Goal: Task Accomplishment & Management: Manage account settings

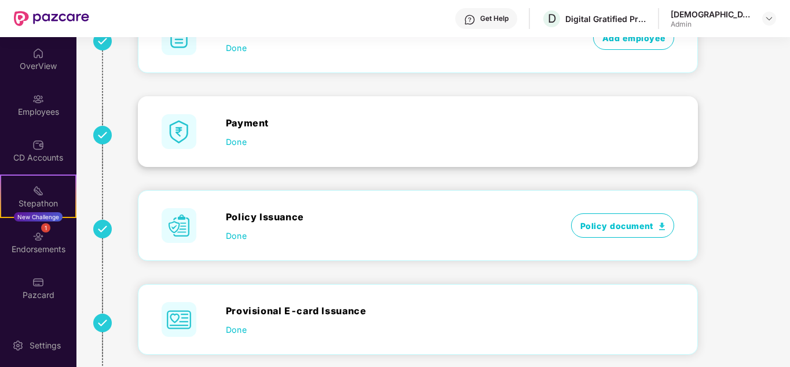
scroll to position [93, 0]
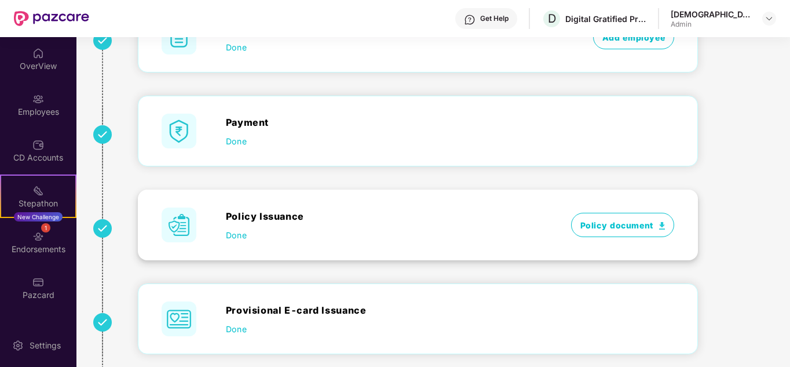
click at [618, 226] on span "Policy document" at bounding box center [623, 225] width 104 height 24
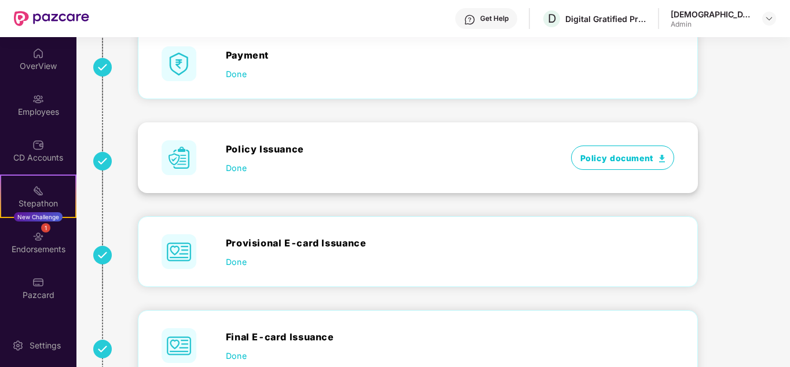
click at [238, 166] on span "Done" at bounding box center [236, 168] width 21 height 12
click at [236, 167] on span "Done" at bounding box center [236, 168] width 21 height 12
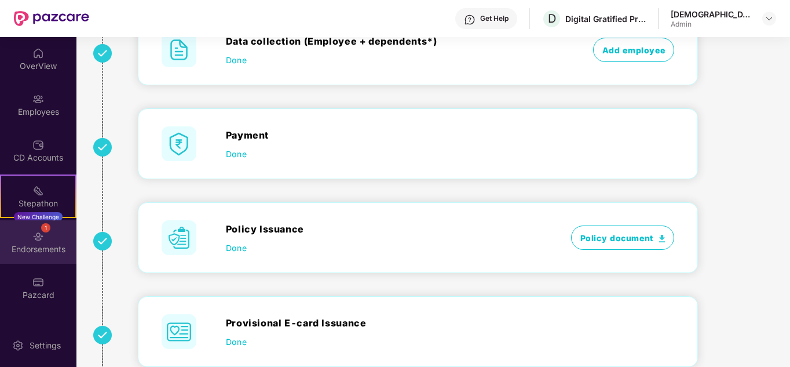
scroll to position [81, 0]
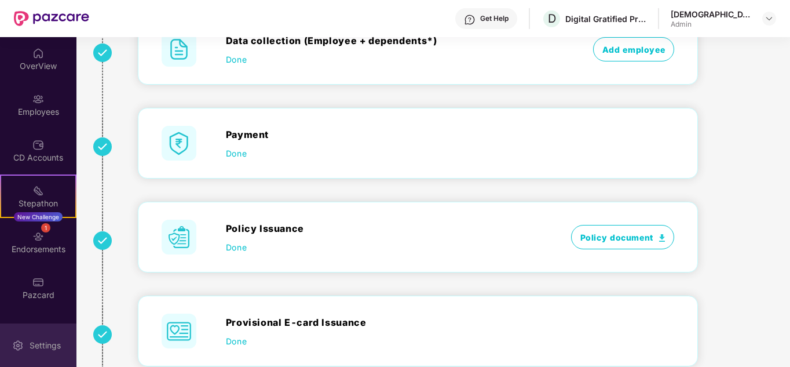
click at [25, 345] on div "Settings" at bounding box center [38, 344] width 76 height 43
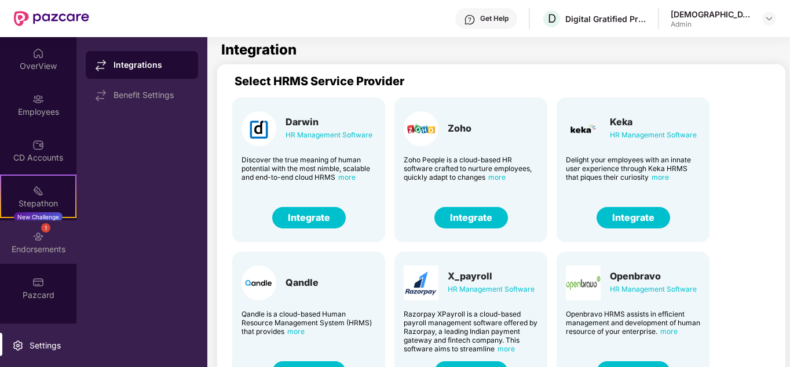
click at [36, 253] on div "Endorsements" at bounding box center [38, 249] width 76 height 12
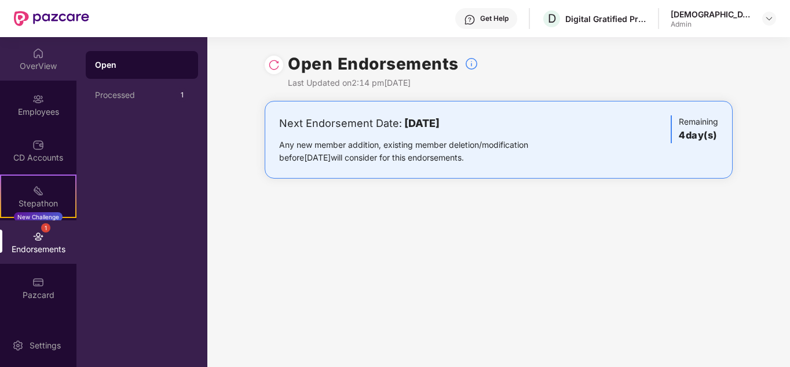
click at [42, 60] on div "OverView" at bounding box center [38, 66] width 76 height 12
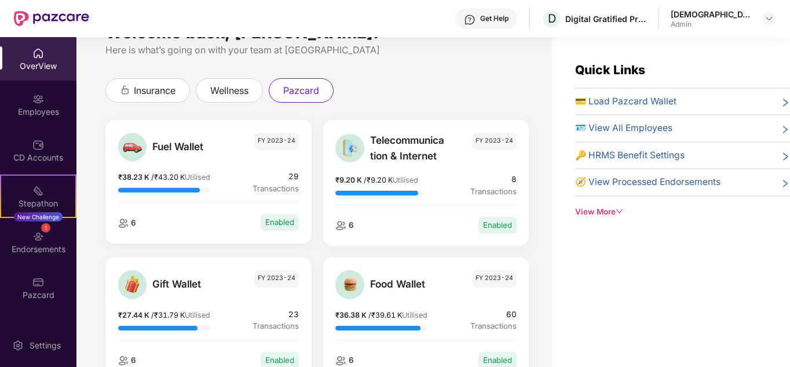
scroll to position [34, 0]
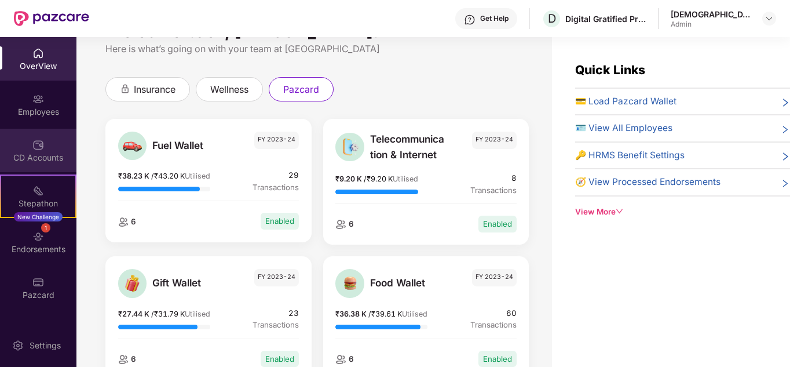
click at [45, 145] on div "CD Accounts" at bounding box center [38, 150] width 76 height 43
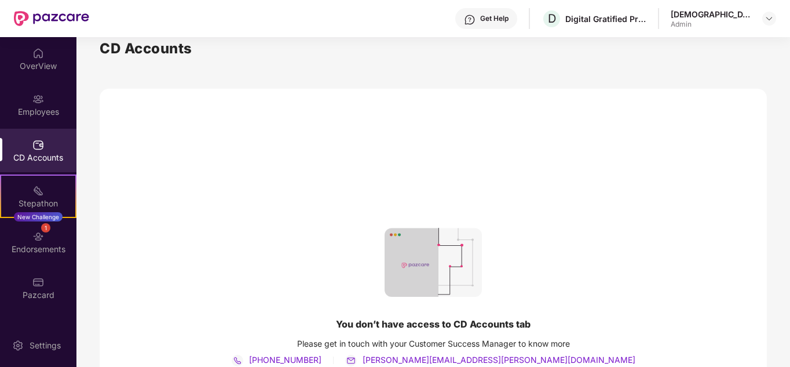
scroll to position [10, 0]
click at [41, 203] on div "Stepathon" at bounding box center [38, 204] width 74 height 12
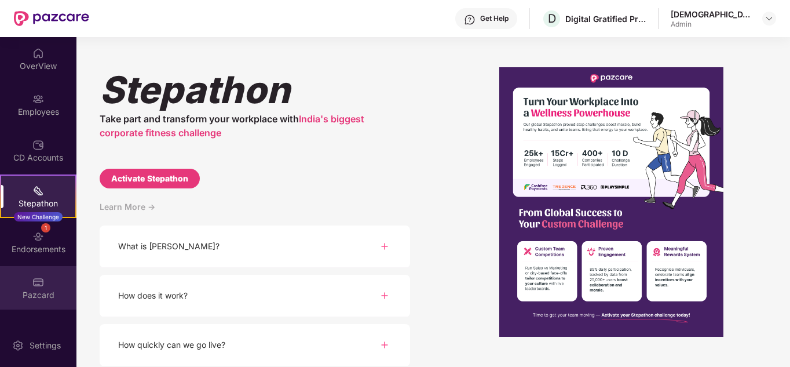
click at [36, 289] on div "Pazcard" at bounding box center [38, 295] width 76 height 12
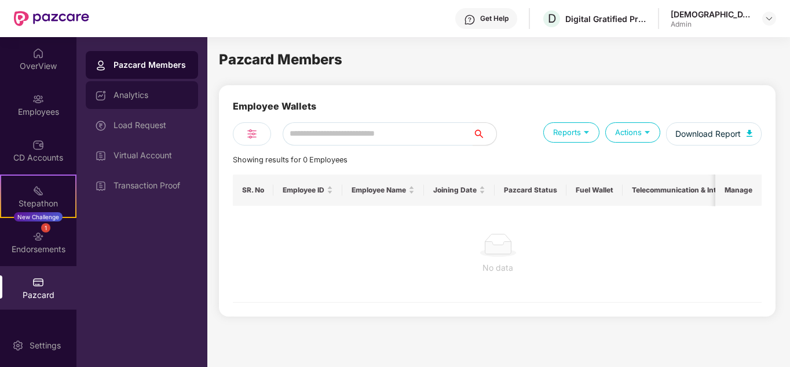
click at [127, 97] on div "Analytics" at bounding box center [151, 94] width 75 height 9
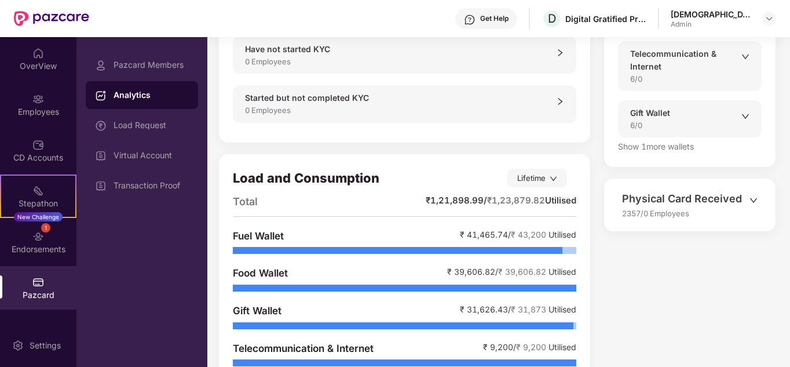
scroll to position [178, 0]
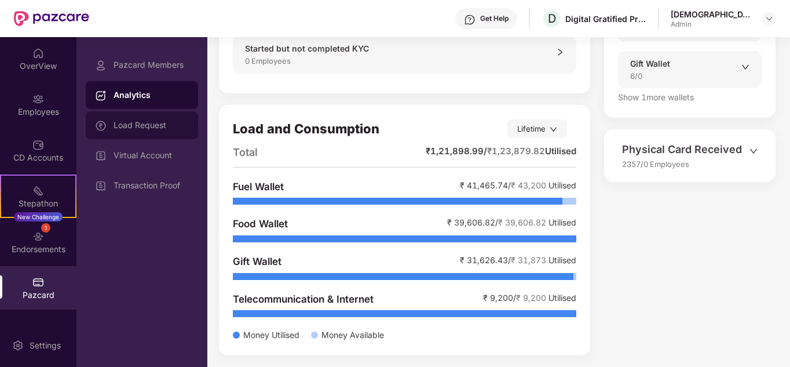
click at [147, 125] on div "Load Request" at bounding box center [151, 124] width 75 height 9
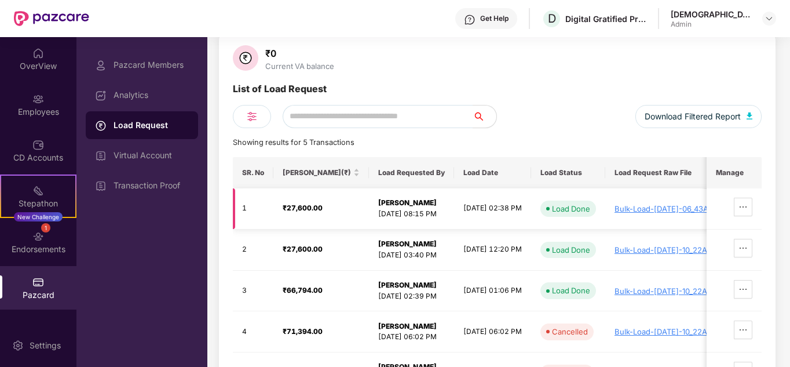
scroll to position [0, 78]
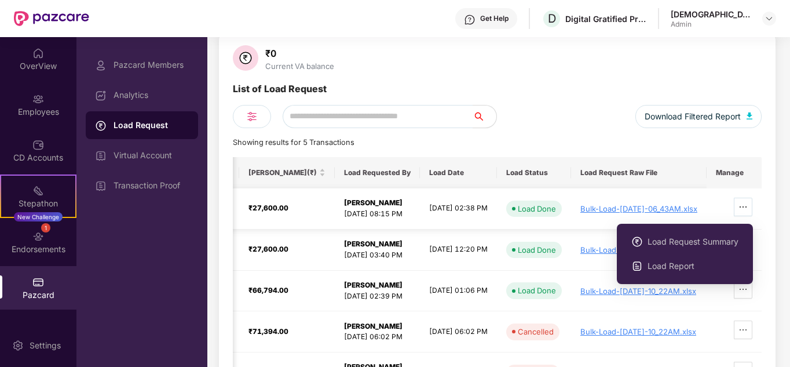
click at [743, 209] on icon "ellipsis" at bounding box center [743, 206] width 9 height 9
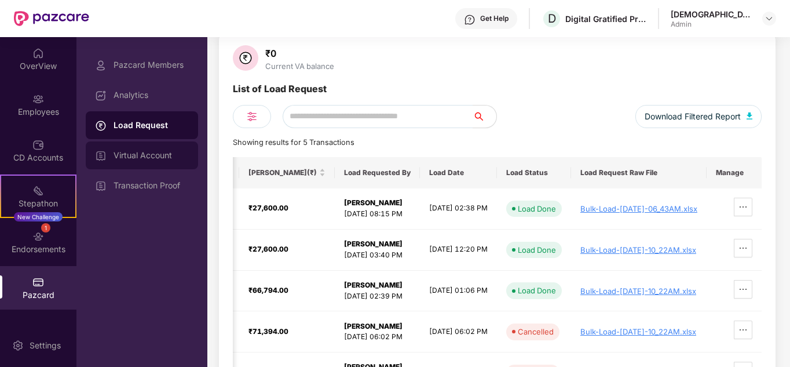
click at [134, 152] on div "Virtual Account" at bounding box center [151, 155] width 75 height 9
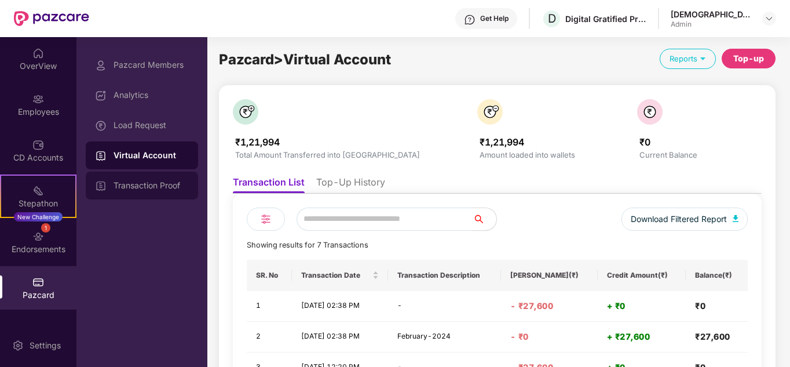
click at [137, 187] on div "Transaction Proof" at bounding box center [151, 185] width 75 height 9
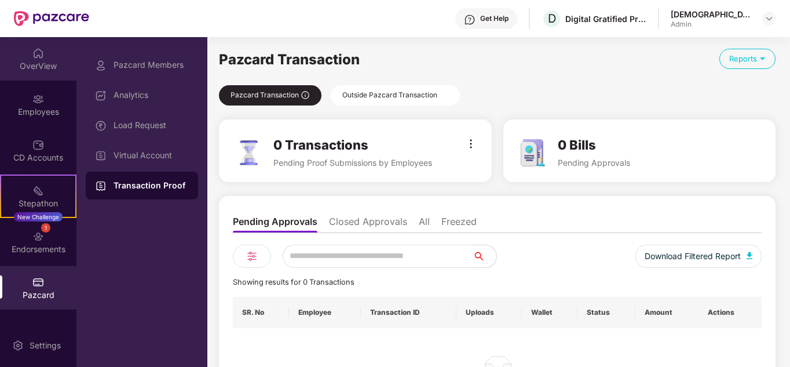
click at [43, 66] on div "OverView" at bounding box center [38, 66] width 76 height 12
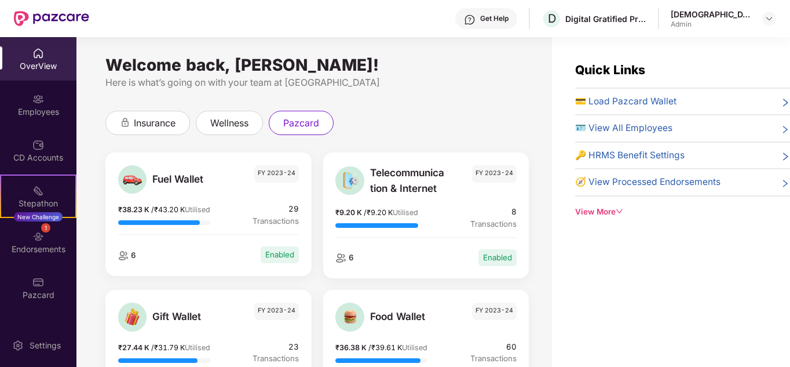
click at [600, 214] on div "View More" at bounding box center [682, 212] width 215 height 12
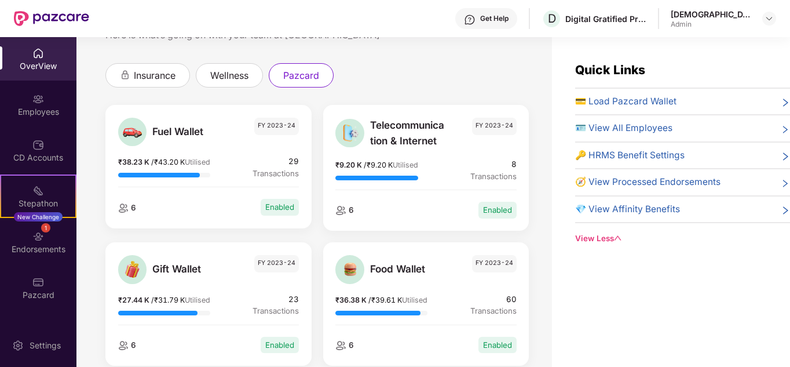
scroll to position [48, 0]
click at [147, 75] on span "insurance" at bounding box center [155, 75] width 42 height 14
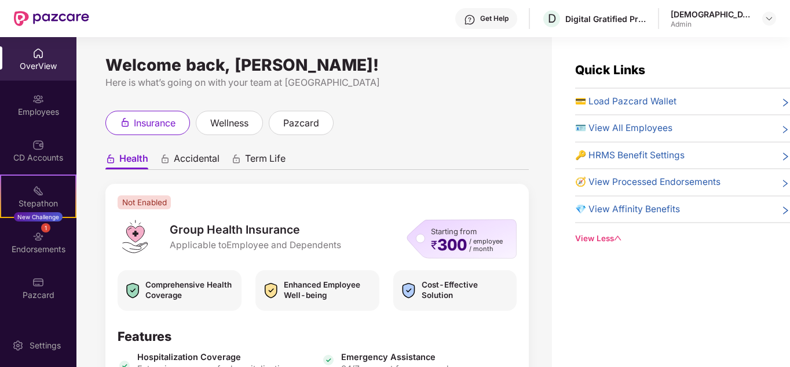
click at [509, 20] on div "Get Help" at bounding box center [494, 18] width 28 height 9
click at [712, 275] on div "Quick Links 💳 Load Pazcard Wallet 🪪 View All Employees 🔑 HRMS Benefit Settings …" at bounding box center [671, 220] width 238 height 367
click at [626, 152] on span "🔑 HRMS Benefit Settings" at bounding box center [629, 155] width 109 height 14
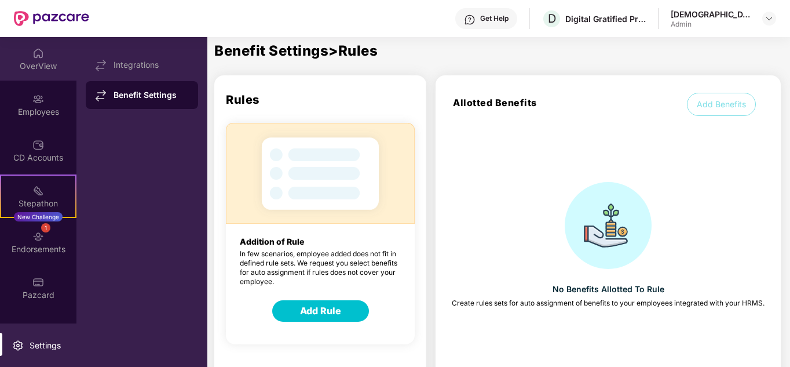
click at [46, 57] on div "OverView" at bounding box center [38, 58] width 76 height 43
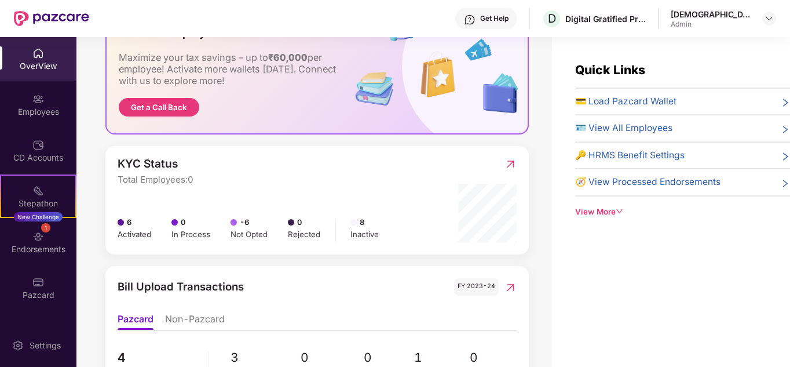
scroll to position [502, 0]
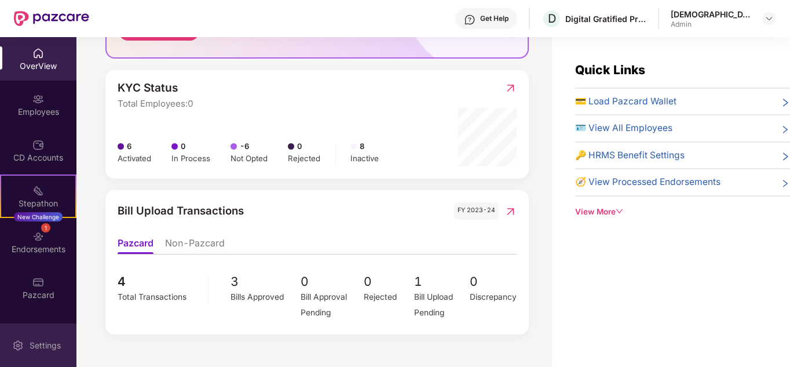
click at [34, 342] on div "Settings" at bounding box center [45, 345] width 38 height 12
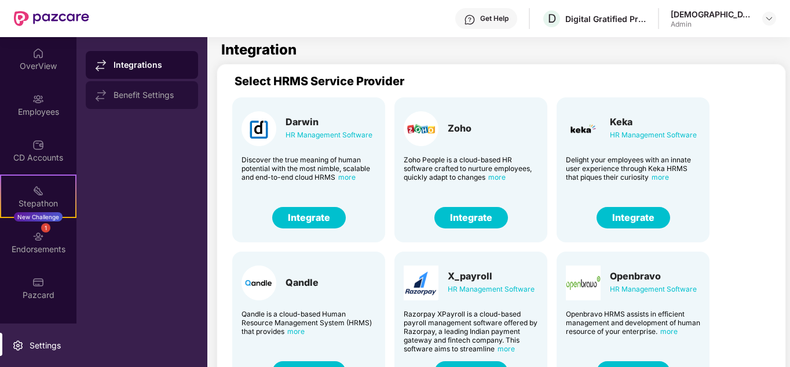
click at [156, 94] on div "Benefit Settings" at bounding box center [151, 94] width 75 height 9
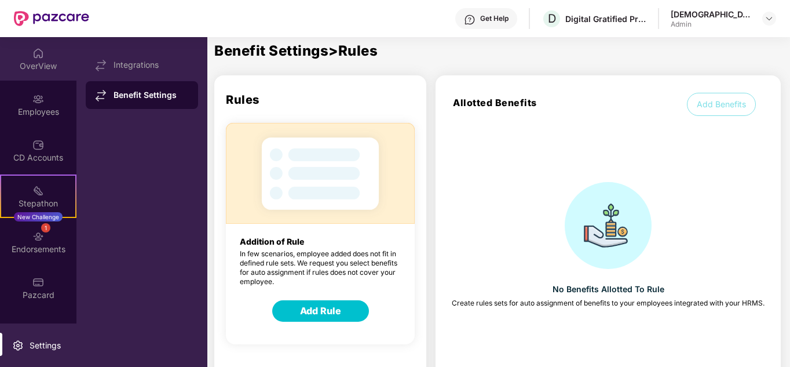
click at [39, 63] on div "OverView" at bounding box center [38, 66] width 76 height 12
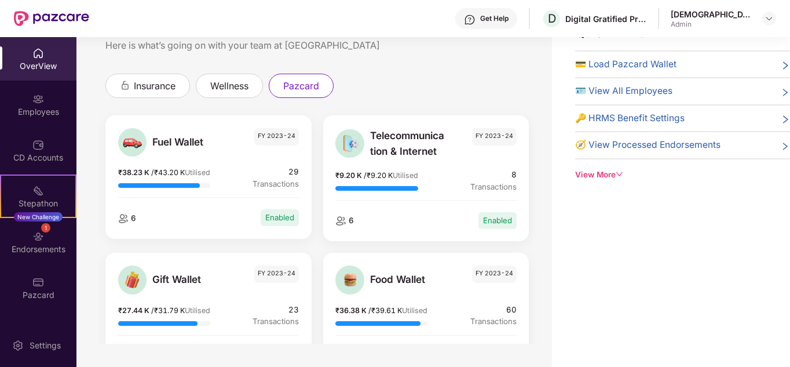
click at [49, 57] on div "OverView" at bounding box center [38, 58] width 76 height 43
click at [28, 103] on div "Employees" at bounding box center [38, 104] width 76 height 43
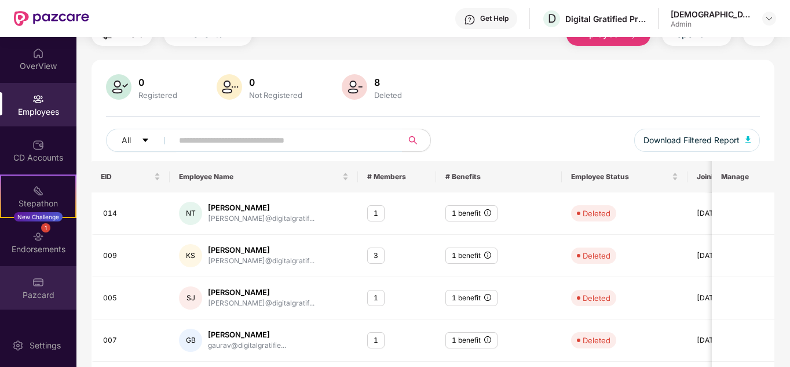
scroll to position [59, 0]
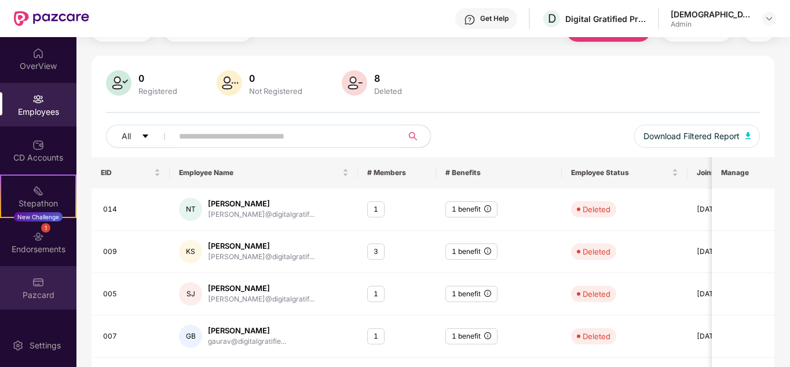
click at [31, 290] on div "Pazcard" at bounding box center [38, 295] width 76 height 12
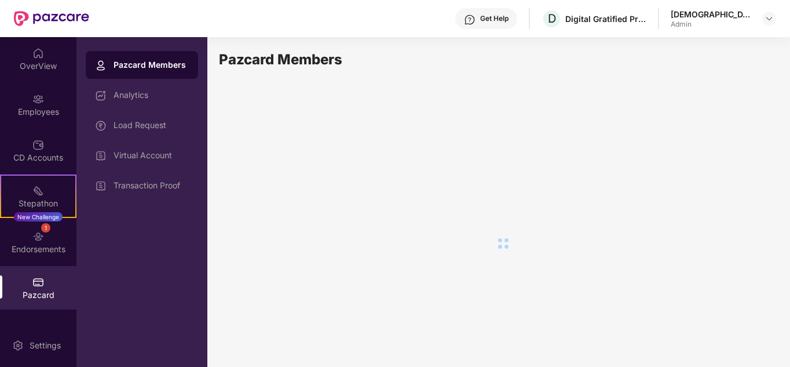
scroll to position [0, 0]
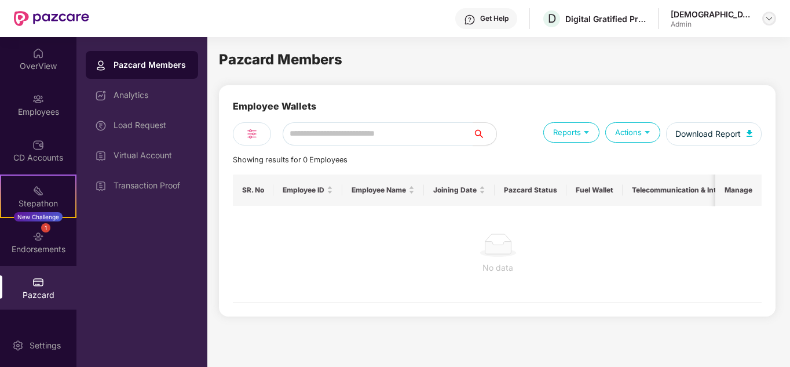
click at [768, 15] on img at bounding box center [769, 18] width 9 height 9
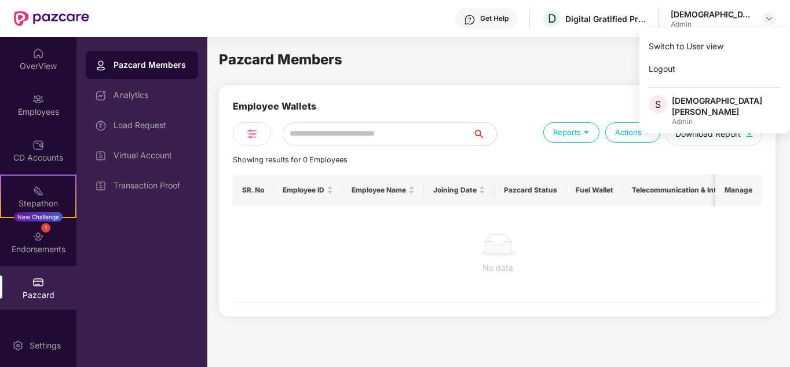
click at [556, 64] on div "Pazcard Members" at bounding box center [497, 60] width 557 height 22
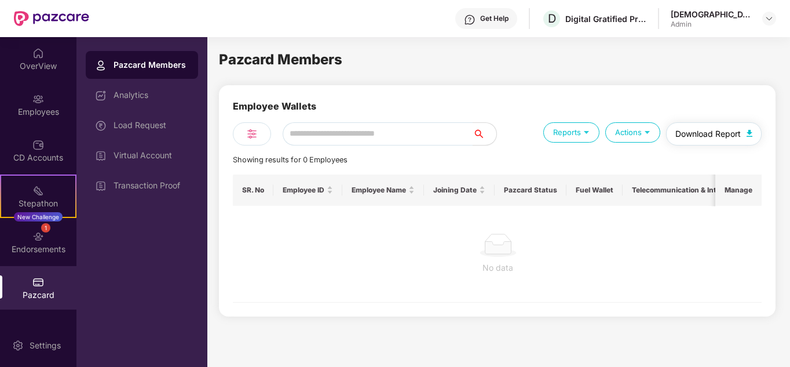
click at [718, 136] on span "Download Report" at bounding box center [707, 133] width 65 height 13
